Goal: Information Seeking & Learning: Learn about a topic

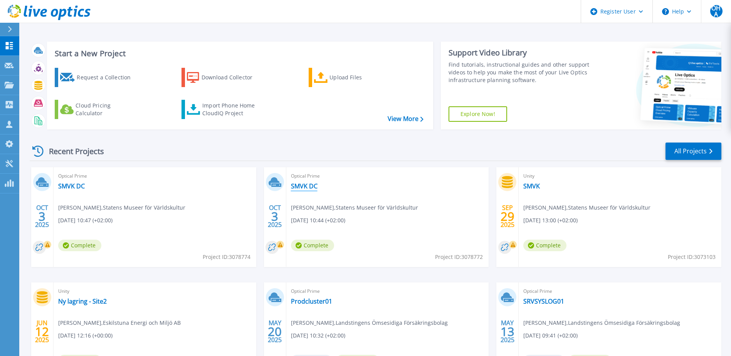
click at [309, 187] on link "SMVK DC" at bounding box center [304, 186] width 27 height 8
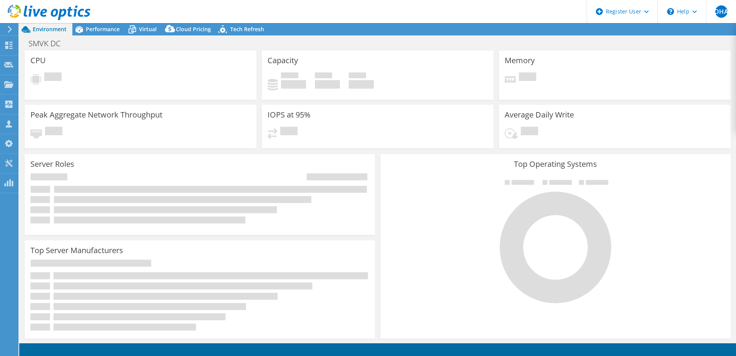
select select "USD"
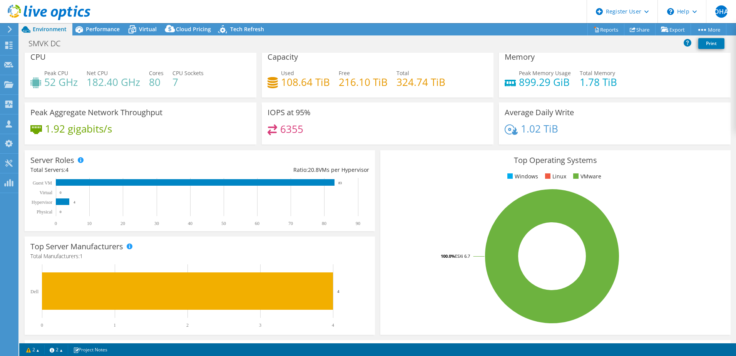
scroll to position [4, 0]
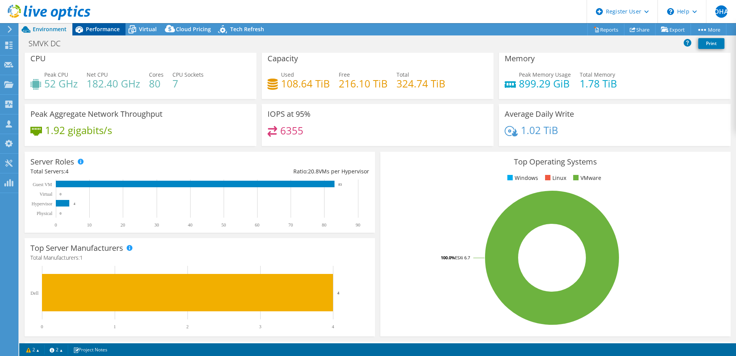
click at [95, 27] on span "Performance" at bounding box center [103, 28] width 34 height 7
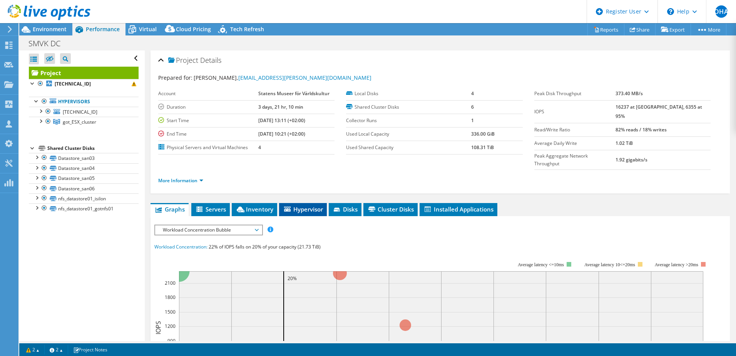
click at [313, 203] on li "Hypervisor" at bounding box center [303, 209] width 48 height 13
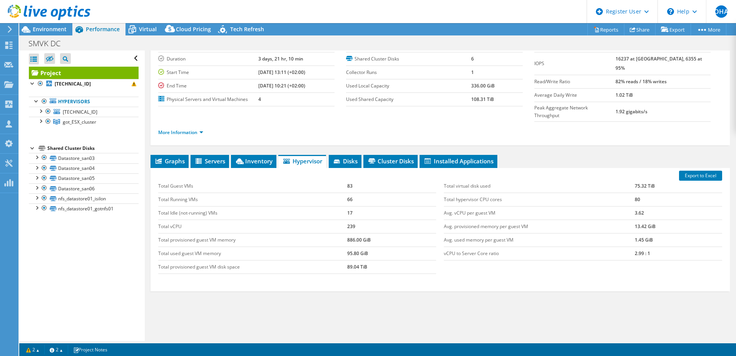
scroll to position [53, 0]
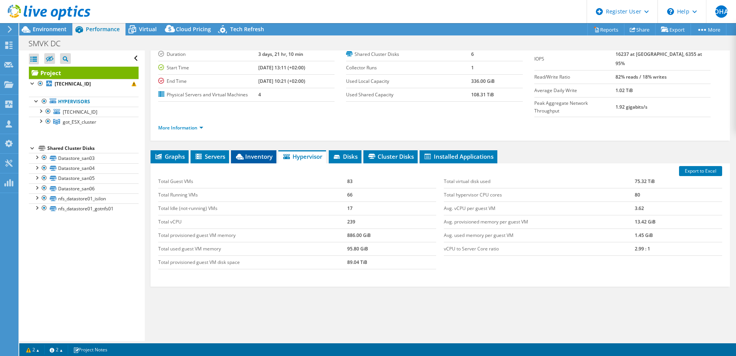
click at [238, 154] on icon at bounding box center [240, 157] width 8 height 6
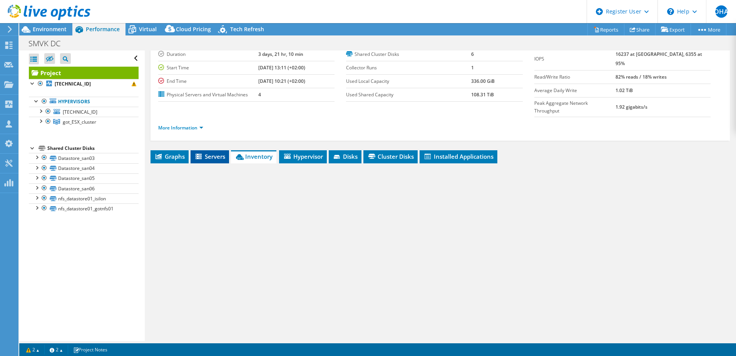
click at [222, 152] on span "Servers" at bounding box center [209, 156] width 31 height 8
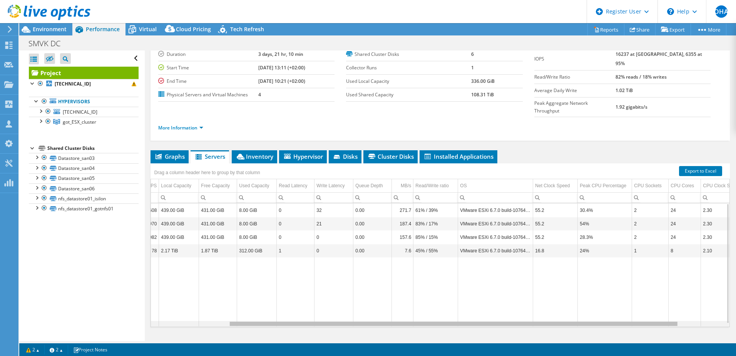
scroll to position [0, 0]
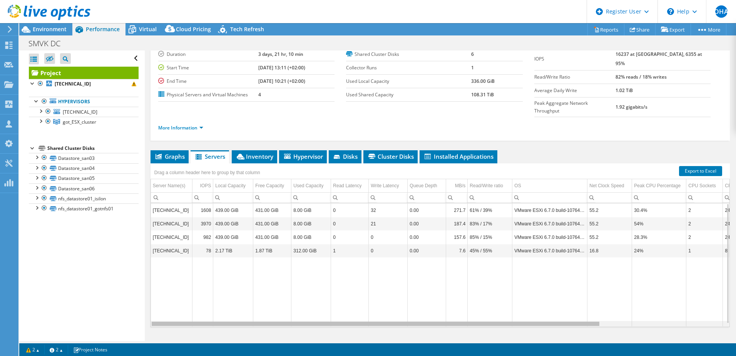
drag, startPoint x: 494, startPoint y: 308, endPoint x: 342, endPoint y: 315, distance: 152.7
click at [342, 315] on body "OHA Dell User [PERSON_NAME] [PERSON_NAME][EMAIL_ADDRESS][DOMAIN_NAME] Dell My P…" at bounding box center [368, 178] width 736 height 356
drag, startPoint x: 339, startPoint y: 310, endPoint x: 316, endPoint y: 310, distance: 22.7
click at [316, 310] on body "OHA Dell User [PERSON_NAME] [PERSON_NAME][EMAIL_ADDRESS][DOMAIN_NAME] Dell My P…" at bounding box center [368, 178] width 736 height 356
drag, startPoint x: 316, startPoint y: 310, endPoint x: 290, endPoint y: 311, distance: 26.2
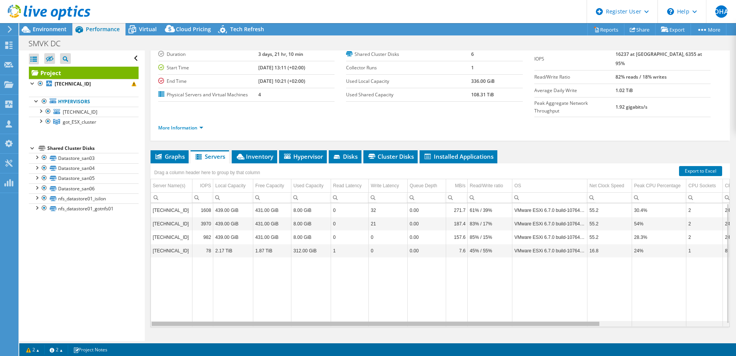
click at [290, 311] on body "OHA Dell User [PERSON_NAME] [PERSON_NAME][EMAIL_ADDRESS][DOMAIN_NAME] Dell My P…" at bounding box center [368, 178] width 736 height 356
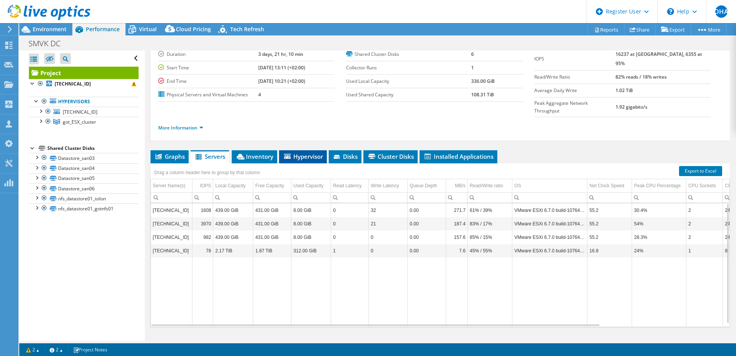
click at [309, 152] on span "Hypervisor" at bounding box center [303, 156] width 40 height 8
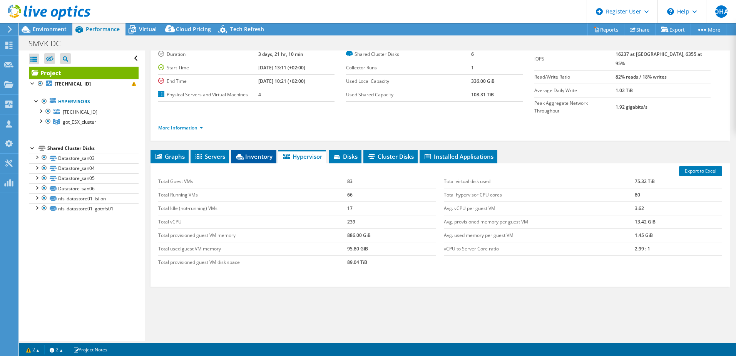
click at [272, 152] on span "Inventory" at bounding box center [254, 156] width 38 height 8
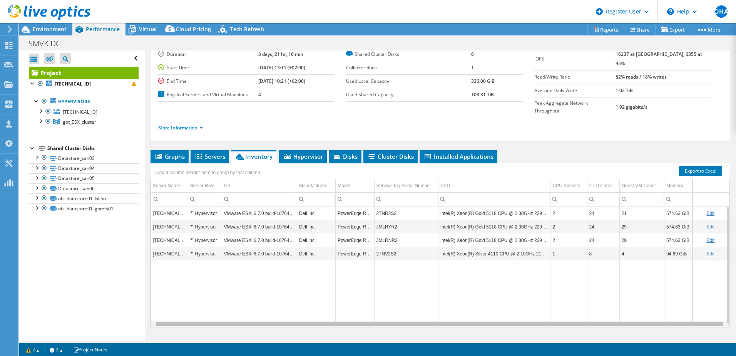
drag, startPoint x: 540, startPoint y: 310, endPoint x: 607, endPoint y: 310, distance: 67.4
click at [607, 310] on body "OHA Dell User [PERSON_NAME] [PERSON_NAME][EMAIL_ADDRESS][DOMAIN_NAME] Dell My P…" at bounding box center [368, 178] width 736 height 356
drag, startPoint x: 607, startPoint y: 310, endPoint x: 563, endPoint y: 311, distance: 43.5
click at [563, 311] on body "OHA Dell User [PERSON_NAME] [PERSON_NAME][EMAIL_ADDRESS][DOMAIN_NAME] Dell My P…" at bounding box center [368, 178] width 736 height 356
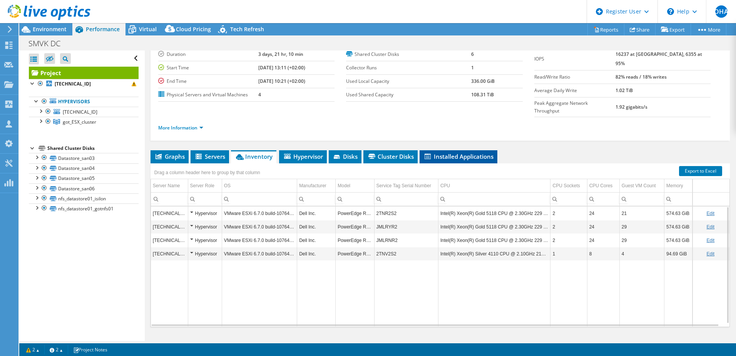
click at [466, 150] on li "Installed Applications" at bounding box center [459, 156] width 78 height 13
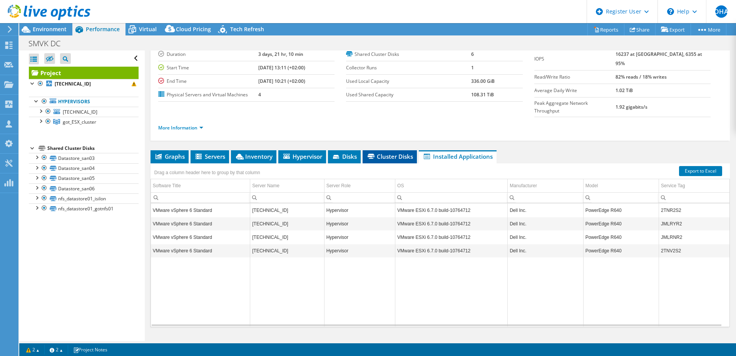
click at [388, 150] on li "Cluster Disks" at bounding box center [390, 156] width 54 height 13
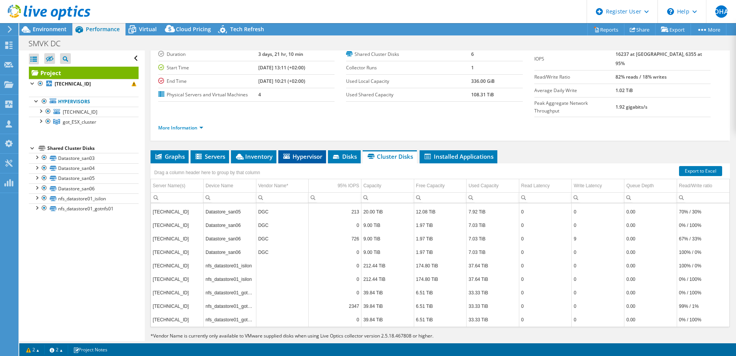
click at [298, 152] on span "Hypervisor" at bounding box center [302, 156] width 40 height 8
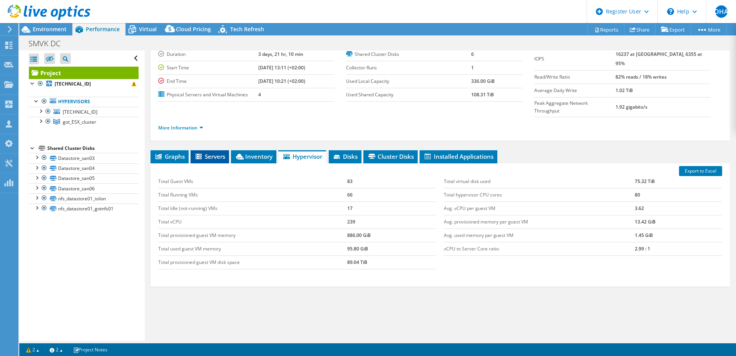
click at [211, 152] on span "Servers" at bounding box center [209, 156] width 31 height 8
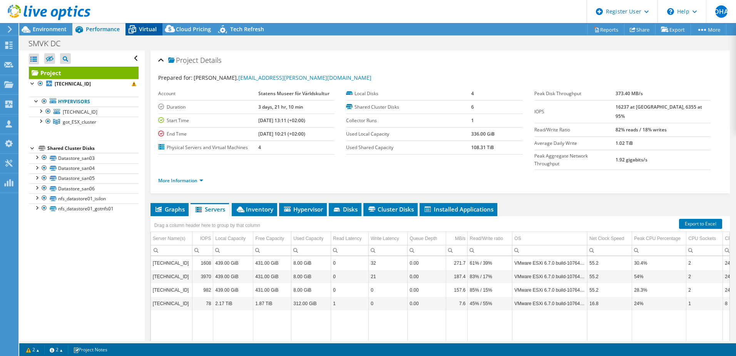
click at [151, 28] on span "Virtual" at bounding box center [148, 28] width 18 height 7
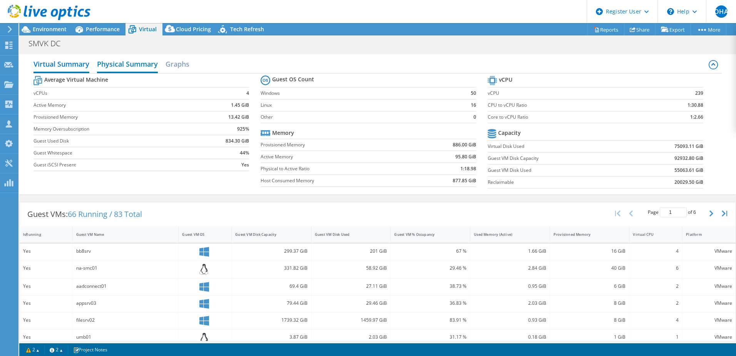
click at [141, 65] on h2 "Physical Summary" at bounding box center [127, 64] width 61 height 17
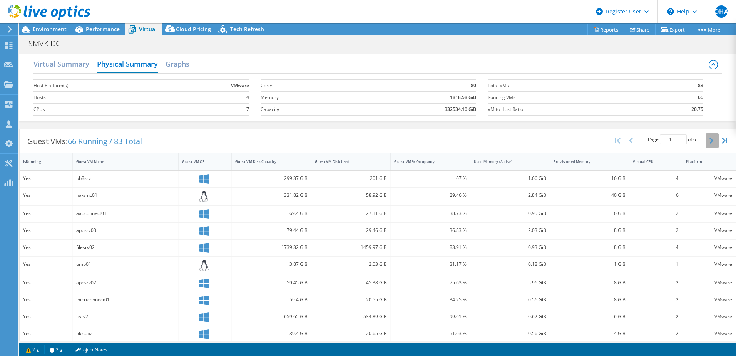
click at [710, 143] on button "button" at bounding box center [712, 140] width 13 height 15
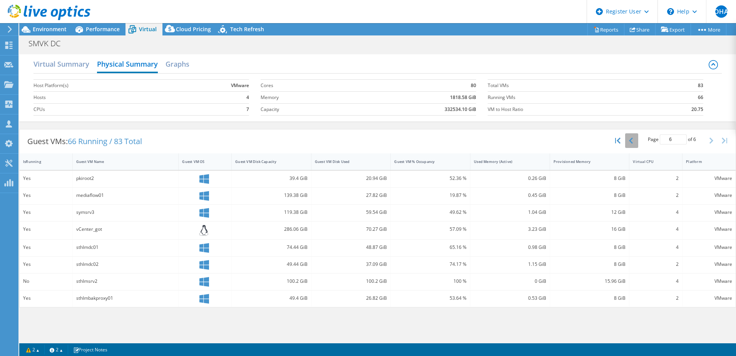
click at [627, 139] on button "button" at bounding box center [631, 140] width 13 height 15
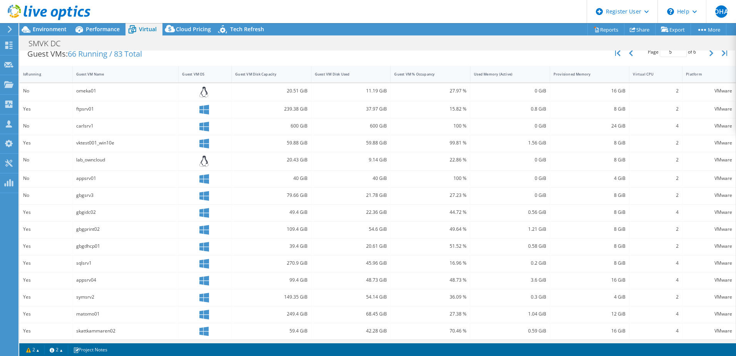
scroll to position [90, 0]
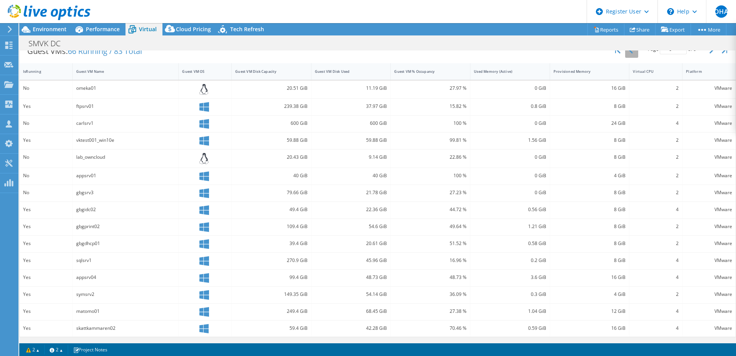
click at [625, 54] on button "button" at bounding box center [631, 50] width 13 height 15
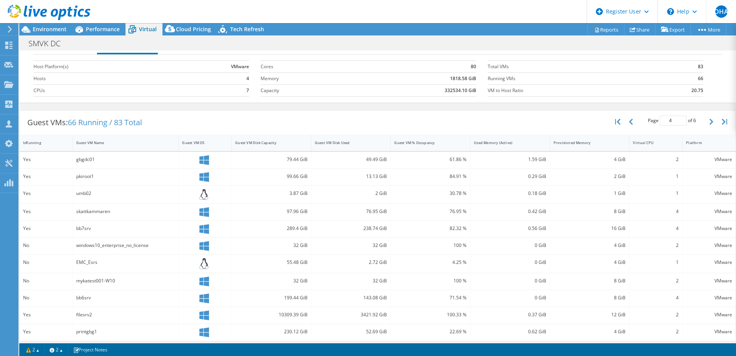
scroll to position [13, 0]
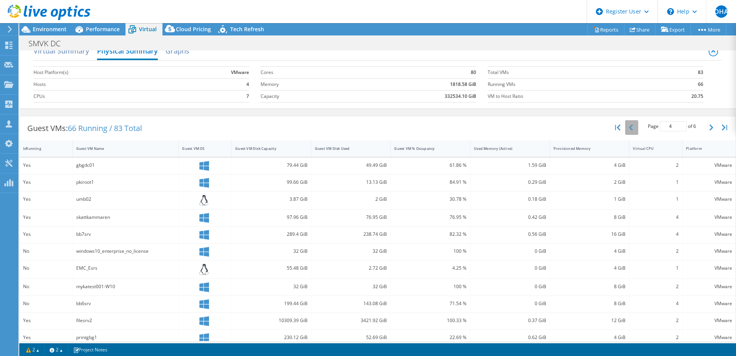
click at [628, 130] on button "button" at bounding box center [631, 127] width 13 height 15
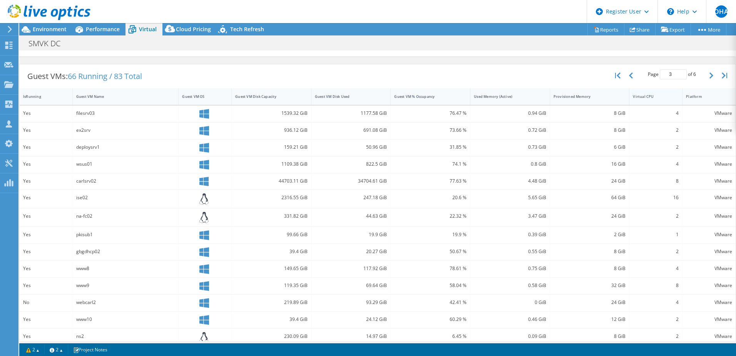
scroll to position [52, 0]
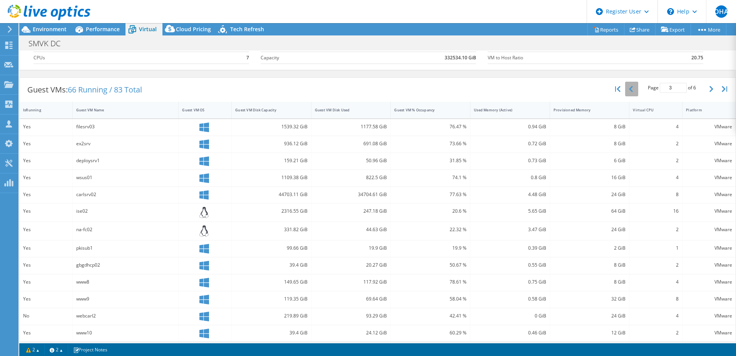
click at [628, 86] on button "button" at bounding box center [631, 89] width 13 height 15
click at [706, 92] on button "button" at bounding box center [712, 89] width 13 height 15
type input "2"
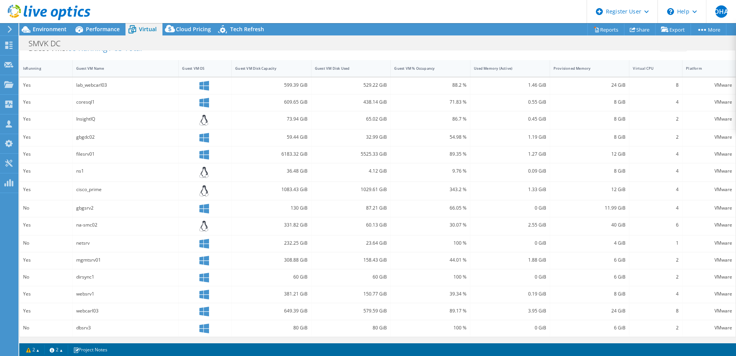
click at [51, 24] on div at bounding box center [45, 13] width 90 height 26
click at [47, 30] on span "Environment" at bounding box center [50, 28] width 34 height 7
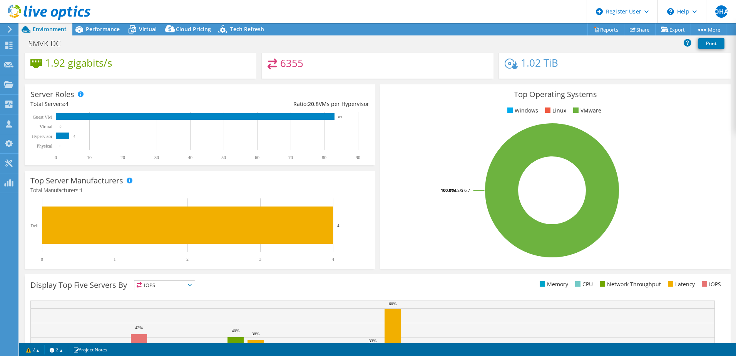
scroll to position [0, 0]
